Goal: Check status: Check status

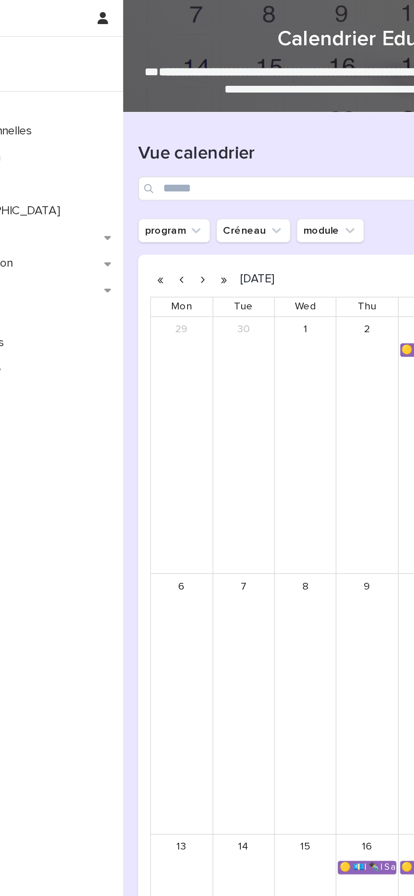
click at [196, 156] on button "button" at bounding box center [196, 157] width 12 height 14
click at [184, 157] on button "button" at bounding box center [184, 157] width 12 height 14
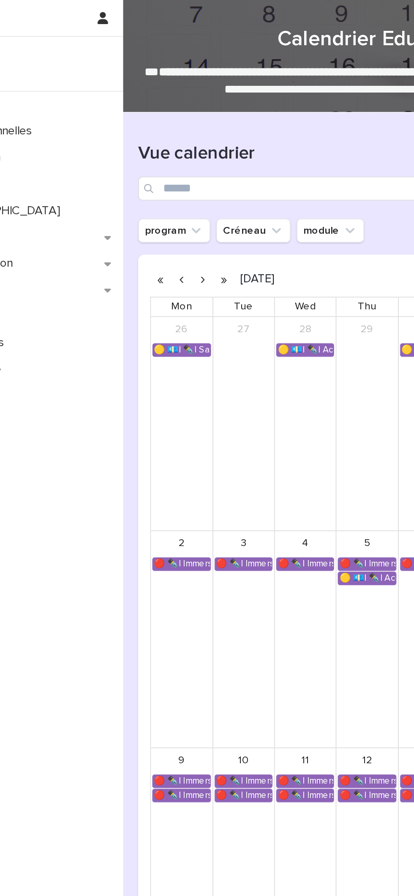
click at [186, 153] on button "button" at bounding box center [184, 157] width 12 height 14
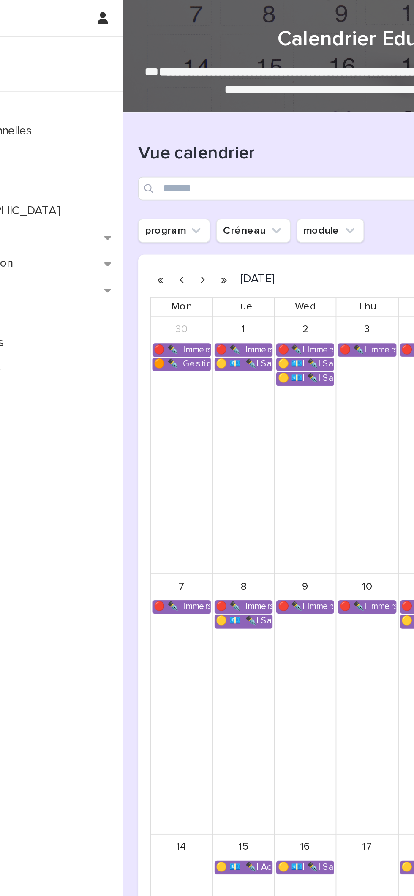
click at [184, 157] on button "button" at bounding box center [184, 157] width 12 height 14
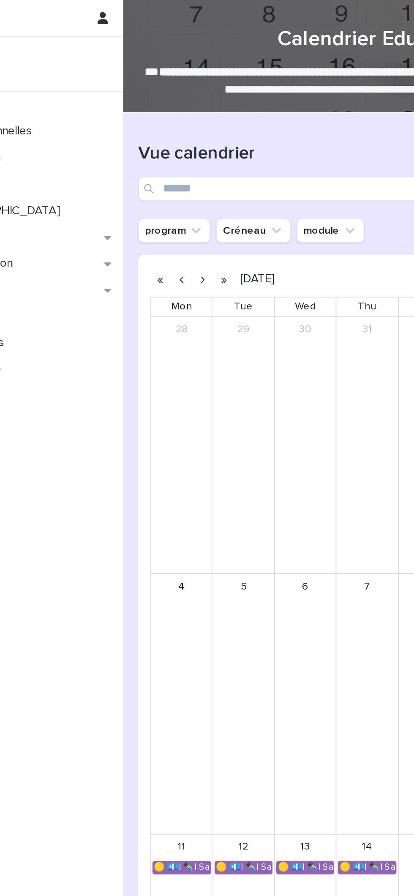
click at [183, 155] on button "button" at bounding box center [184, 157] width 12 height 14
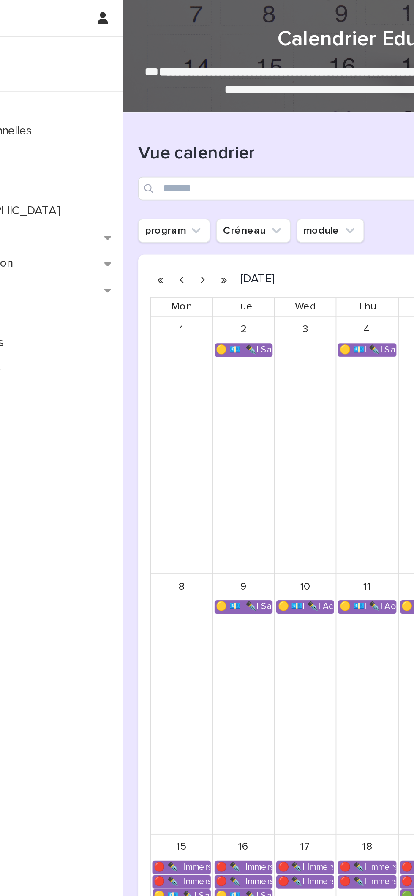
scroll to position [17, 0]
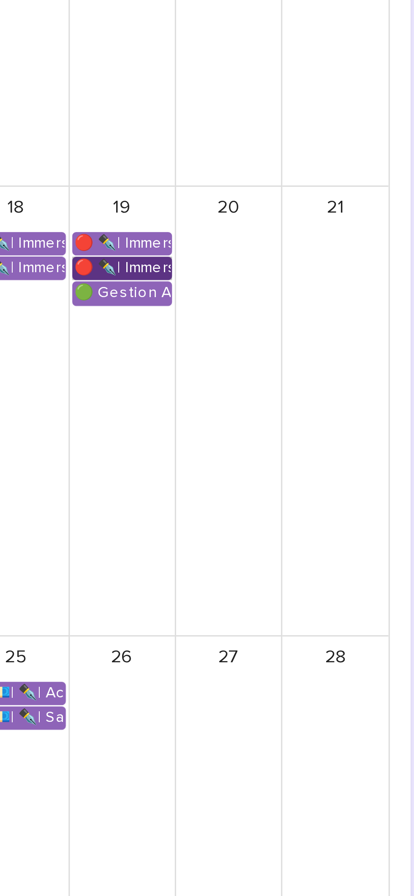
click at [320, 478] on link "🔴 ✒️| Immersion Entreprise - Immersion tutorée" at bounding box center [311, 480] width 33 height 8
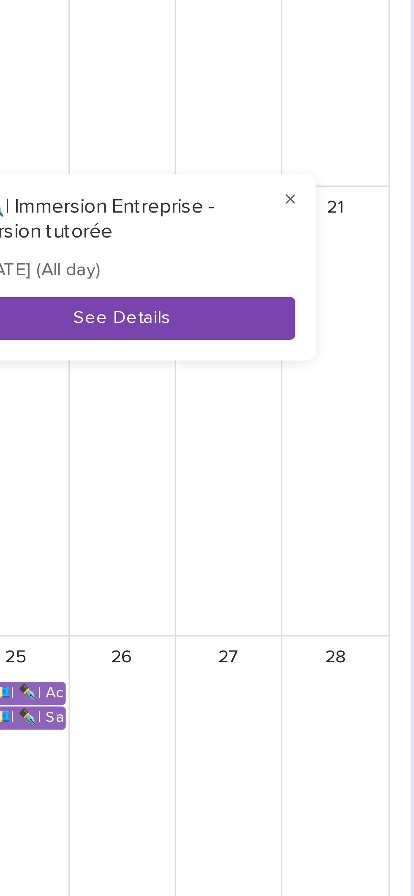
click at [341, 501] on button "See Details" at bounding box center [311, 496] width 113 height 14
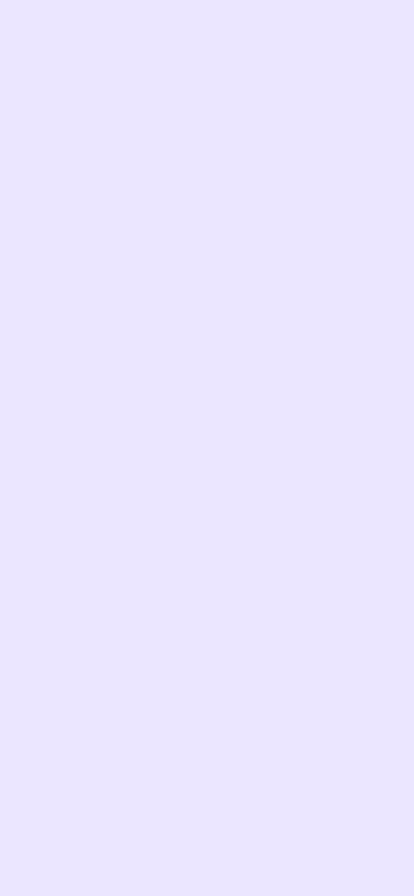
click at [349, 492] on div "Loading... Saving… Loading... Saving…" at bounding box center [277, 425] width 266 height 851
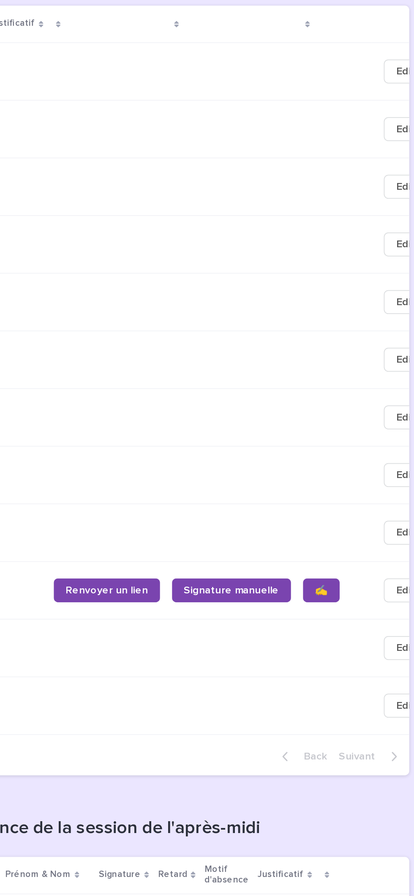
scroll to position [163, 0]
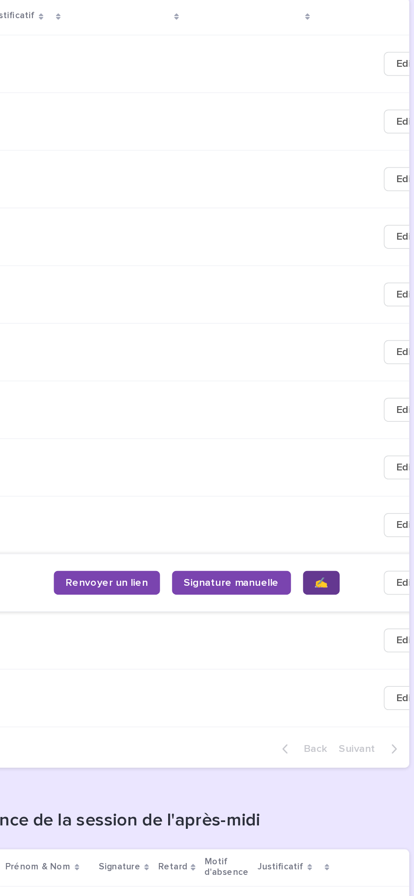
click at [353, 534] on span "✍️" at bounding box center [356, 531] width 7 height 6
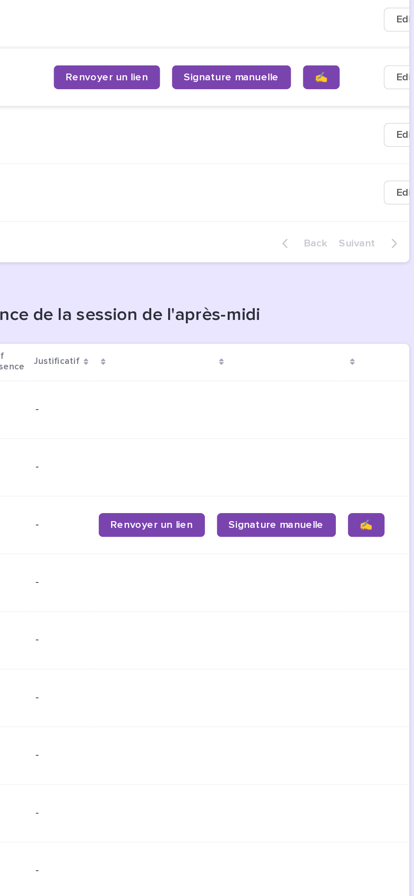
scroll to position [0, 152]
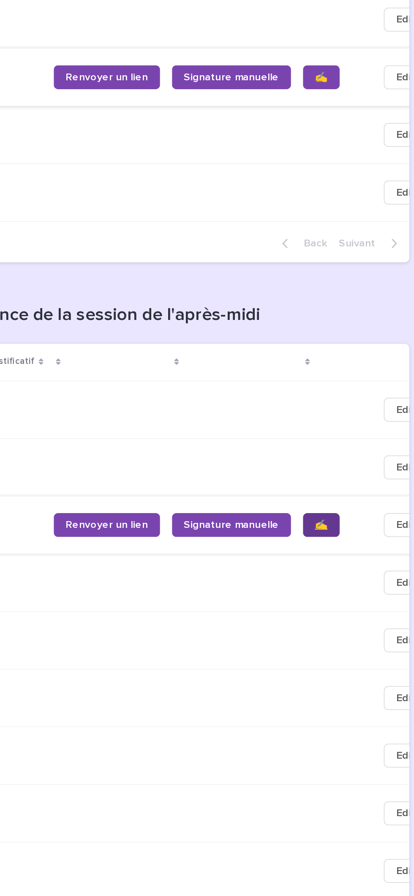
click at [353, 522] on span "✍️" at bounding box center [356, 519] width 7 height 6
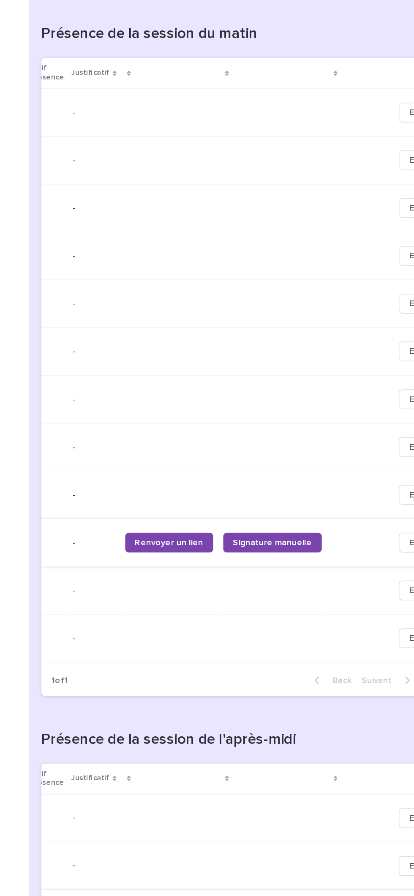
scroll to position [0, 0]
